Goal: Book appointment/travel/reservation

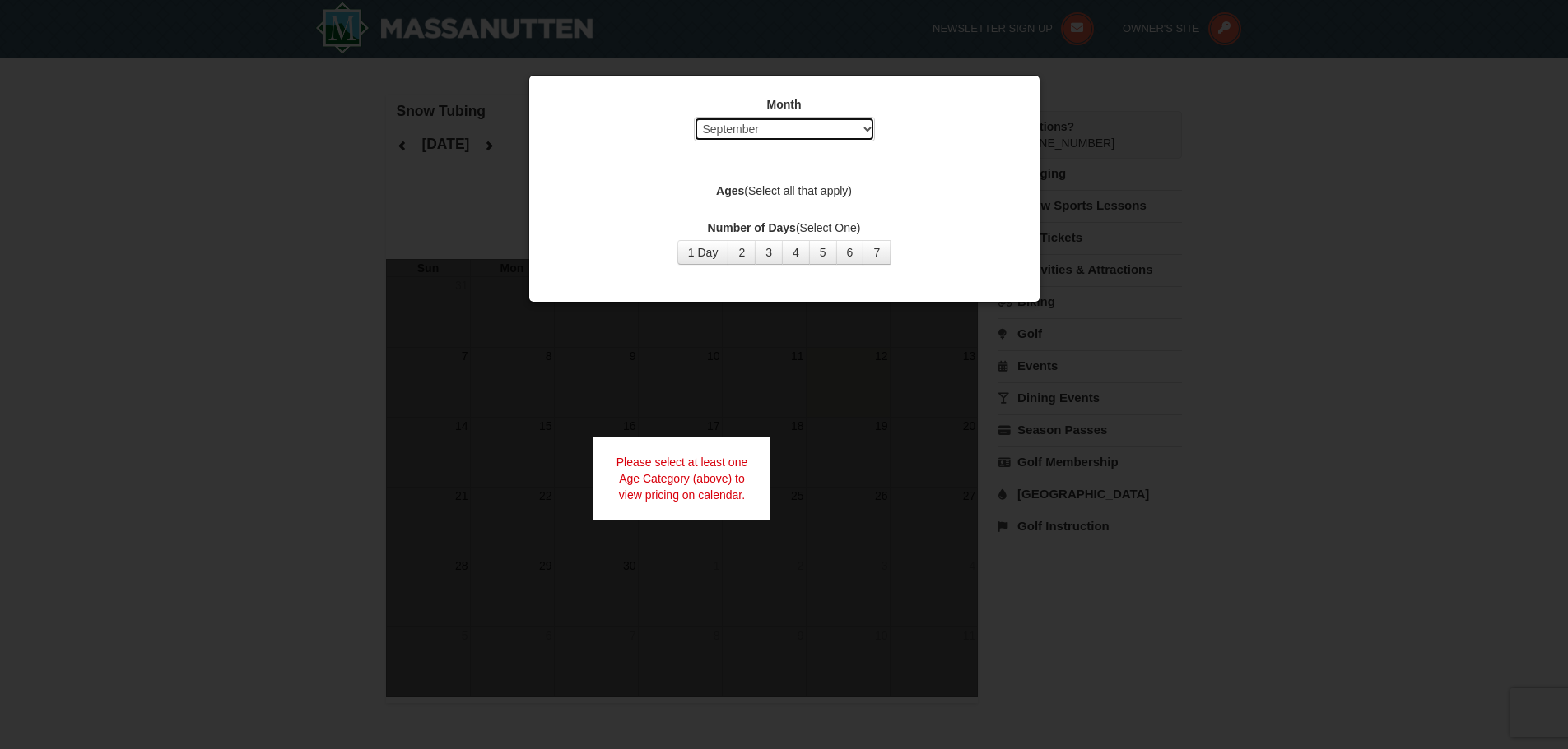
click at [850, 130] on select "Select September October November December January February March April May Jun…" at bounding box center [784, 129] width 181 height 25
select select "2"
click at [694, 116] on select "Select September October November December January February March April May Jun…" at bounding box center [784, 129] width 181 height 25
click at [701, 253] on button "1 Day" at bounding box center [704, 253] width 52 height 25
click at [790, 188] on label "Ages (Select all that apply)" at bounding box center [784, 191] width 469 height 16
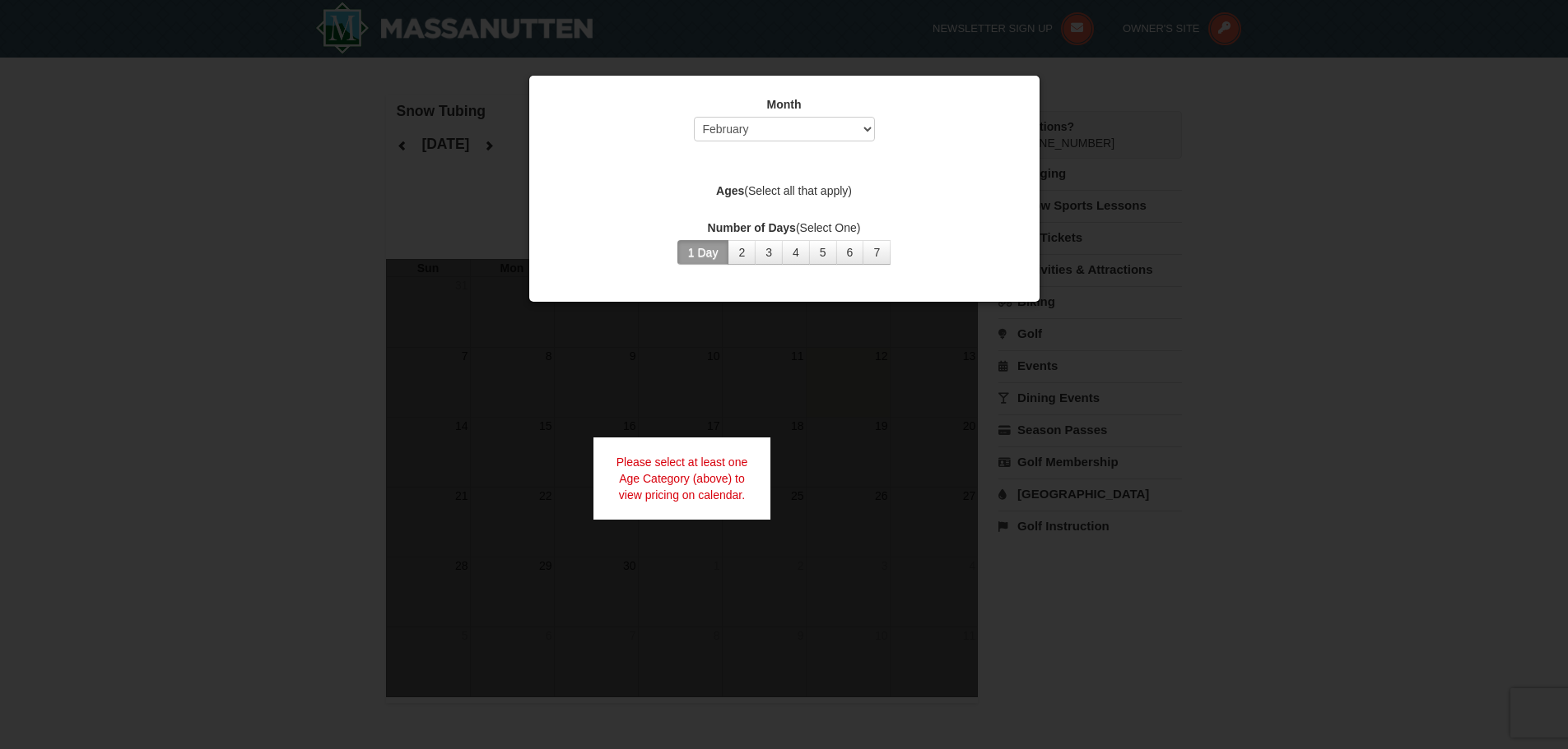
click at [679, 486] on div "Please select at least one Age Category (above) to view pricing on calendar." at bounding box center [682, 478] width 178 height 82
click at [820, 146] on div "Month Select September October November December January February March April M…" at bounding box center [784, 123] width 469 height 54
click at [820, 134] on select "Select September October November December January February March April May Jun…" at bounding box center [784, 129] width 181 height 25
select select "2"
click at [694, 116] on select "Select September October November December January February March April May Jun…" at bounding box center [784, 129] width 181 height 25
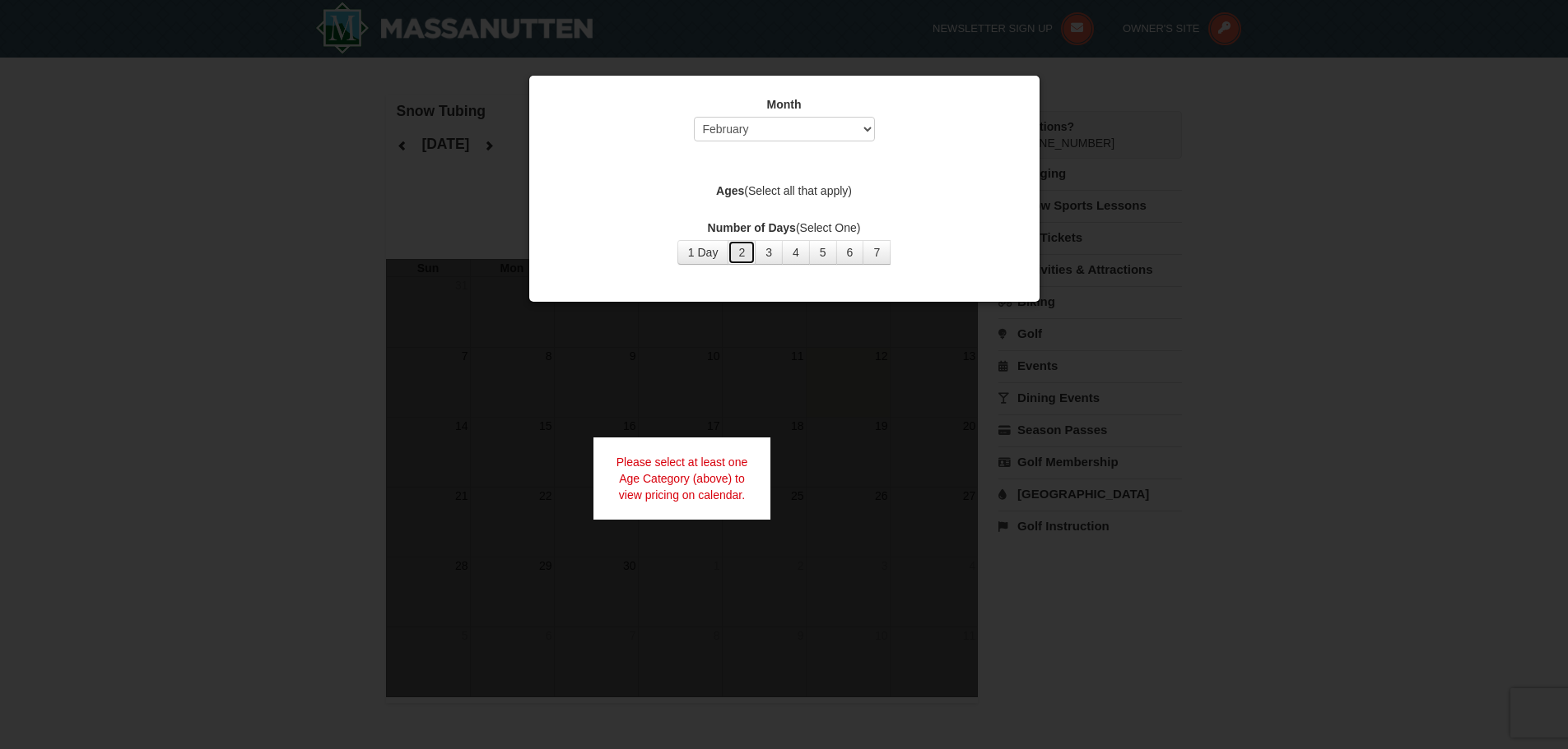
click at [739, 251] on button "2" at bounding box center [741, 253] width 28 height 25
click at [813, 436] on div at bounding box center [784, 374] width 1568 height 749
